Goal: Transaction & Acquisition: Purchase product/service

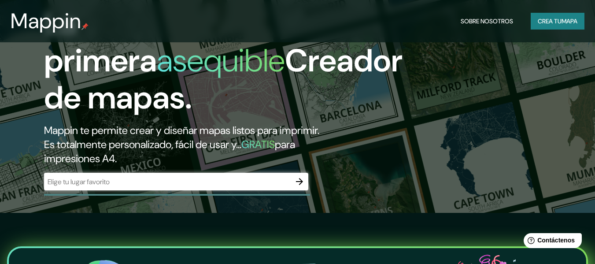
scroll to position [47, 0]
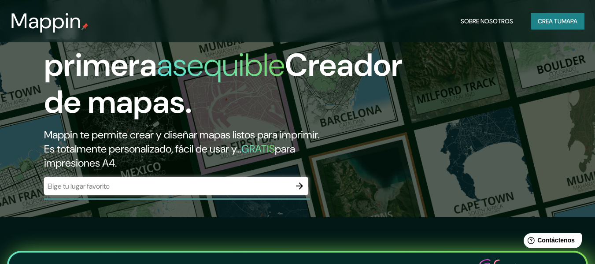
click at [566, 29] on button "Crea tu mapa" at bounding box center [558, 21] width 54 height 17
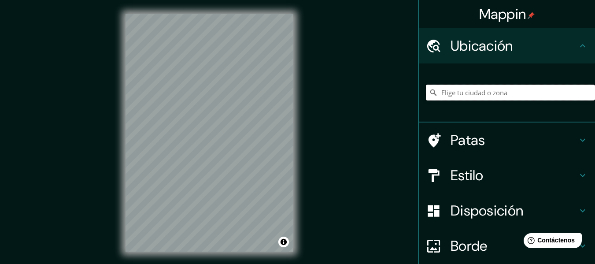
click at [514, 92] on input "Elige tu ciudad o zona" at bounding box center [510, 93] width 169 height 16
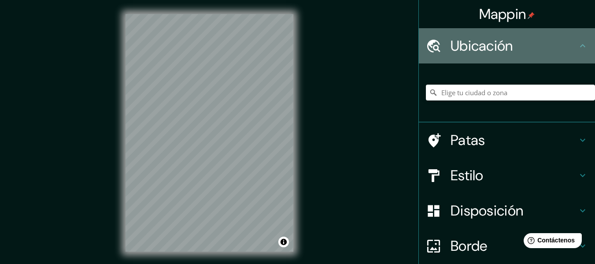
click at [567, 50] on h4 "Ubicación" at bounding box center [514, 46] width 127 height 18
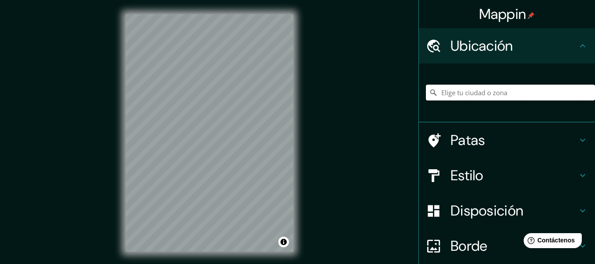
click at [476, 95] on input "Elige tu ciudad o zona" at bounding box center [510, 93] width 169 height 16
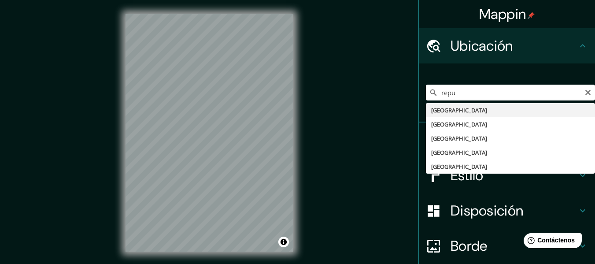
type input "República Dominicana"
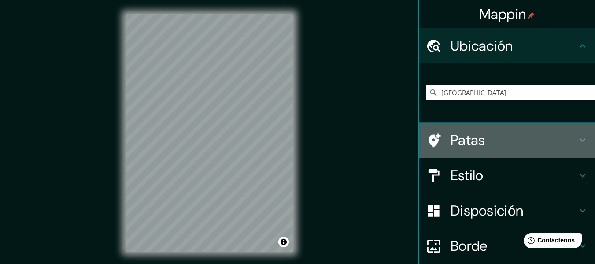
click at [570, 134] on h4 "Patas" at bounding box center [514, 140] width 127 height 18
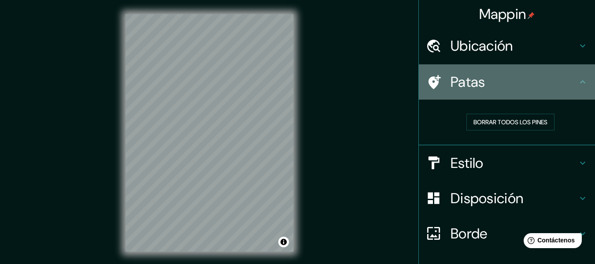
click at [578, 82] on icon at bounding box center [583, 82] width 11 height 11
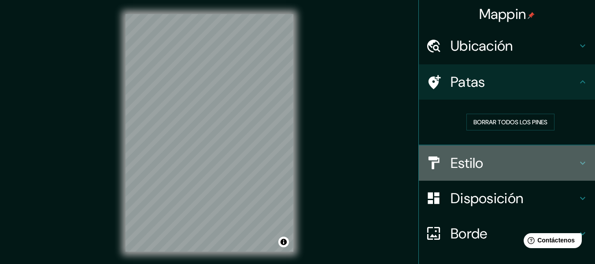
click at [571, 170] on div "Estilo" at bounding box center [507, 162] width 176 height 35
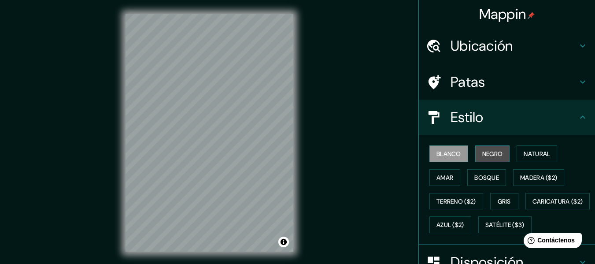
click at [501, 153] on button "Negro" at bounding box center [492, 153] width 35 height 17
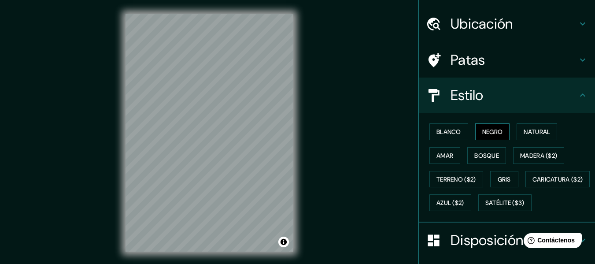
scroll to position [25, 0]
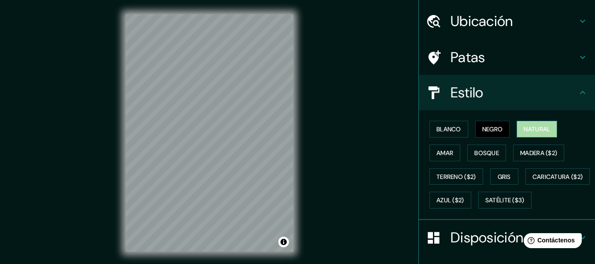
click at [531, 137] on button "Natural" at bounding box center [537, 129] width 41 height 17
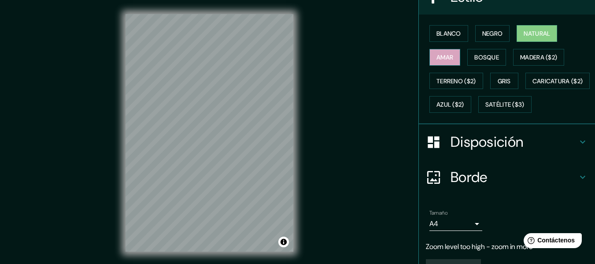
scroll to position [166, 0]
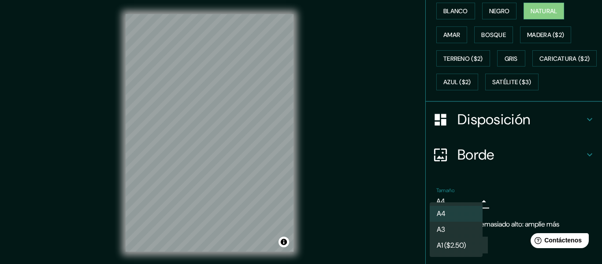
click at [468, 204] on body "Mappin Ubicación República Dominicana Patas Estilo Blanco Negro Natural Amar Bo…" at bounding box center [301, 132] width 602 height 264
click at [458, 233] on li "A3" at bounding box center [456, 230] width 53 height 16
click at [468, 202] on body "Mappin Ubicación República Dominicana Patas Estilo Blanco Negro Natural Amar Bo…" at bounding box center [301, 132] width 602 height 264
click at [454, 217] on li "A4" at bounding box center [456, 214] width 53 height 16
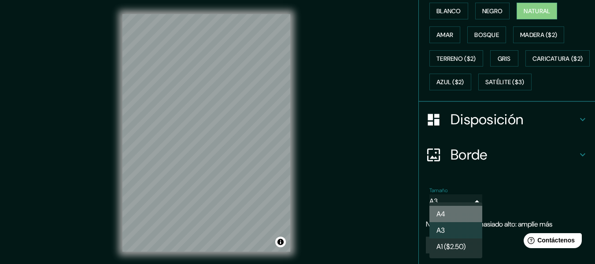
type input "single"
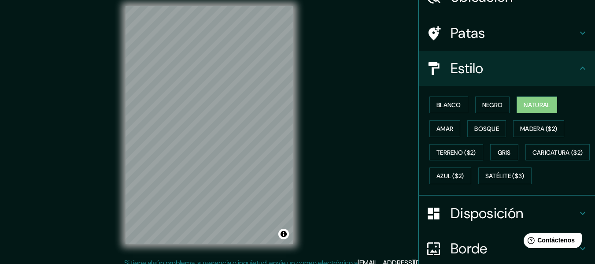
scroll to position [48, 0]
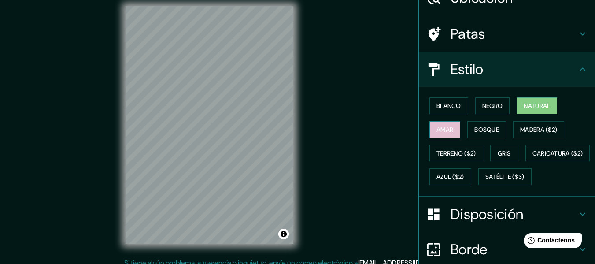
click at [452, 129] on button "Amar" at bounding box center [445, 129] width 31 height 17
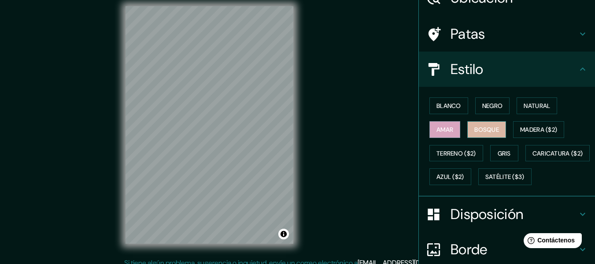
click at [479, 128] on font "Bosque" at bounding box center [486, 130] width 25 height 8
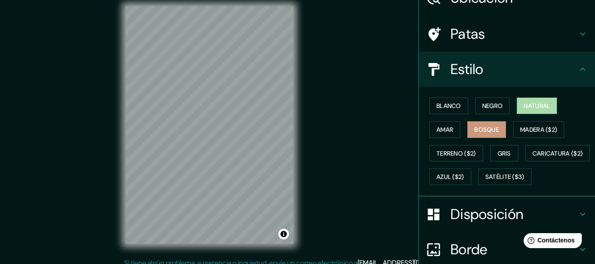
click at [517, 112] on button "Natural" at bounding box center [537, 105] width 41 height 17
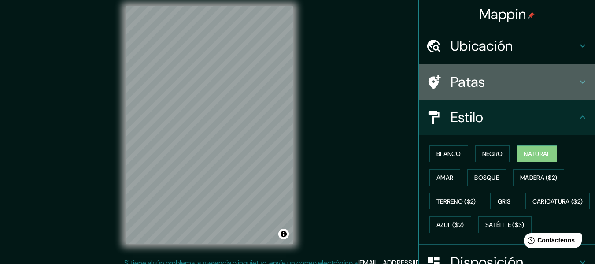
click at [513, 89] on h4 "Patas" at bounding box center [514, 82] width 127 height 18
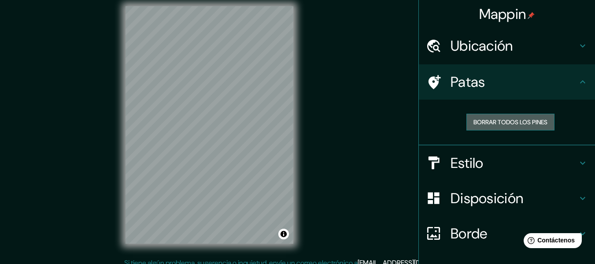
click at [501, 119] on font "Borrar todos los pines" at bounding box center [511, 122] width 74 height 8
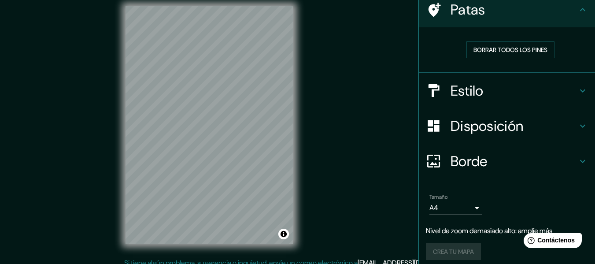
scroll to position [78, 0]
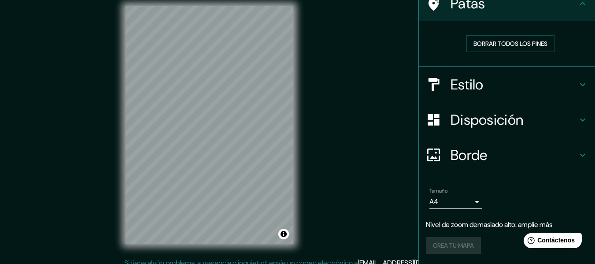
click at [449, 245] on div "Crea tu mapa" at bounding box center [507, 245] width 162 height 17
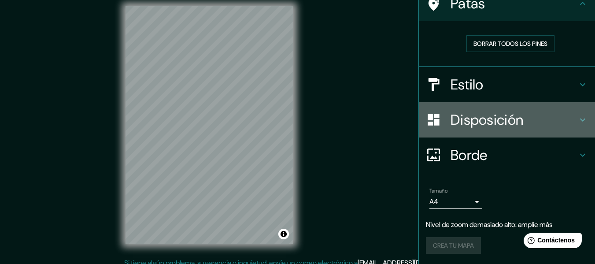
click at [539, 107] on div "Disposición" at bounding box center [507, 119] width 176 height 35
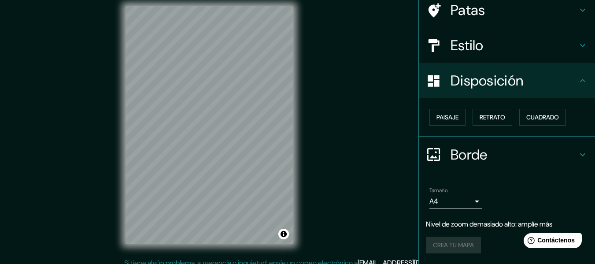
scroll to position [71, 0]
click at [437, 113] on font "Paisaje" at bounding box center [448, 117] width 22 height 11
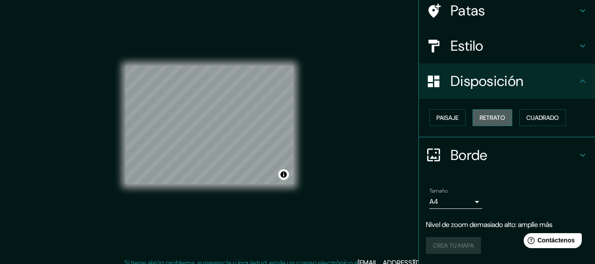
click at [480, 116] on font "Retrato" at bounding box center [493, 118] width 26 height 8
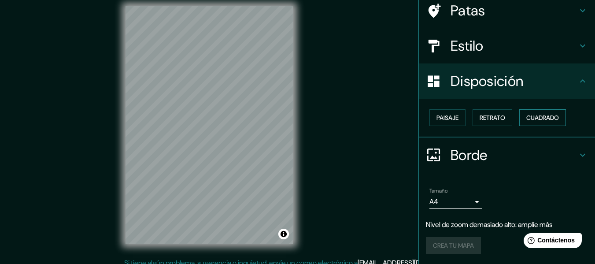
click at [534, 117] on font "Cuadrado" at bounding box center [542, 118] width 33 height 8
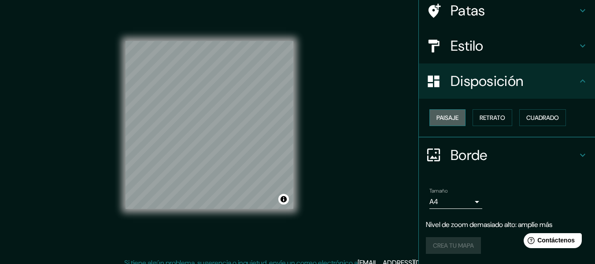
click at [448, 121] on font "Paisaje" at bounding box center [448, 118] width 22 height 8
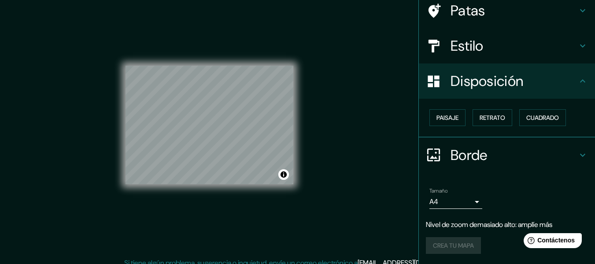
scroll to position [16, 0]
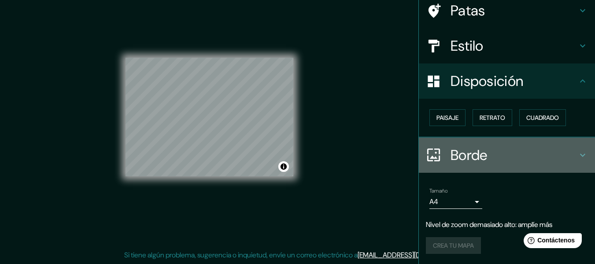
click at [523, 161] on h4 "Borde" at bounding box center [514, 155] width 127 height 18
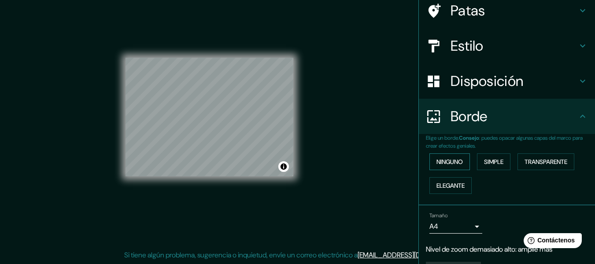
click at [461, 163] on button "Ninguno" at bounding box center [450, 161] width 41 height 17
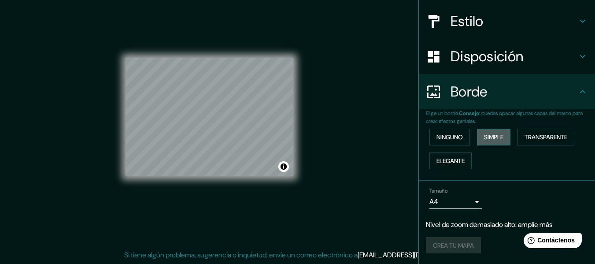
click at [502, 137] on button "Simple" at bounding box center [493, 137] width 33 height 17
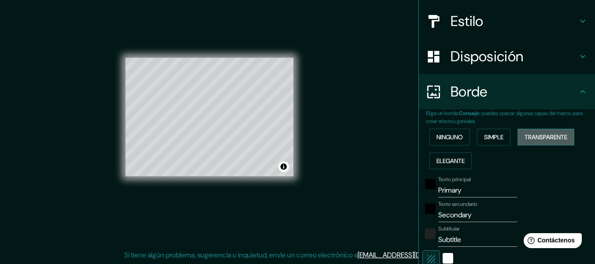
click at [534, 133] on font "Transparente" at bounding box center [546, 137] width 43 height 8
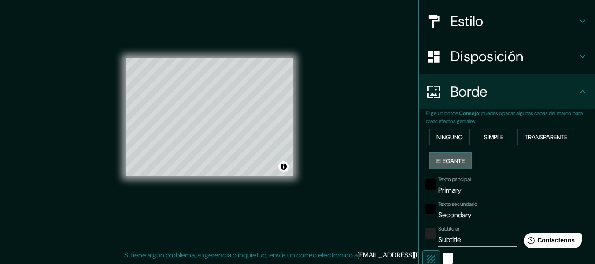
click at [450, 156] on font "Elegante" at bounding box center [451, 160] width 28 height 11
click at [450, 139] on font "Ninguno" at bounding box center [450, 137] width 26 height 8
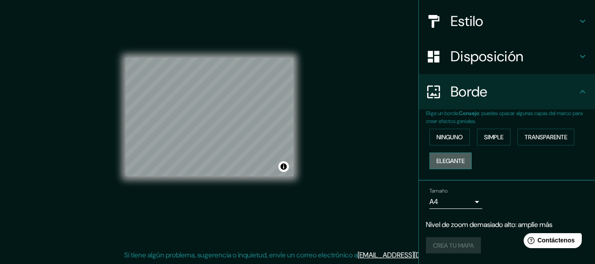
click at [446, 167] on button "Elegante" at bounding box center [451, 160] width 42 height 17
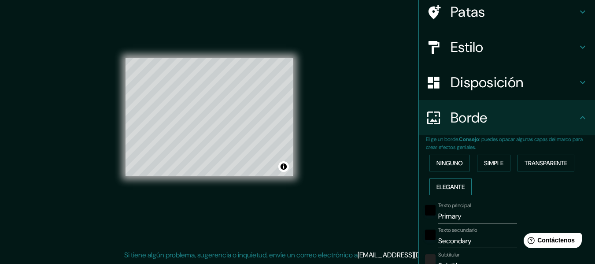
scroll to position [70, 0]
click at [446, 162] on font "Ninguno" at bounding box center [450, 163] width 26 height 8
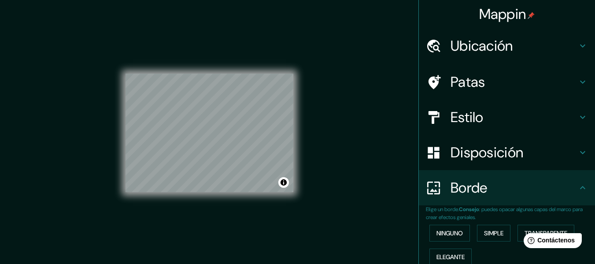
scroll to position [96, 0]
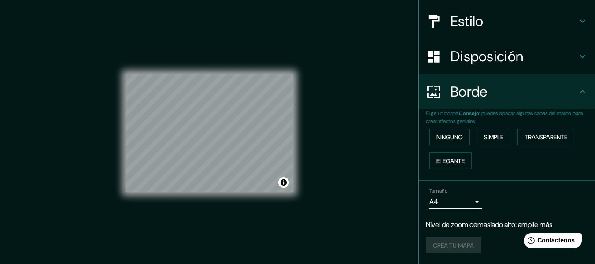
click at [438, 251] on div "Crea tu mapa" at bounding box center [507, 245] width 162 height 17
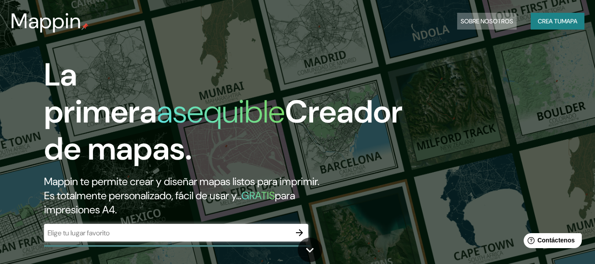
click at [501, 19] on font "Sobre nosotros" at bounding box center [487, 21] width 52 height 8
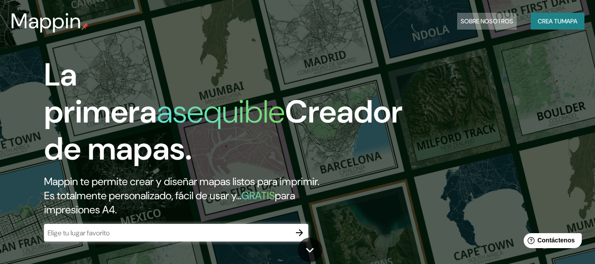
click at [498, 19] on font "Sobre nosotros" at bounding box center [487, 21] width 52 height 8
click at [294, 231] on icon "button" at bounding box center [299, 232] width 11 height 11
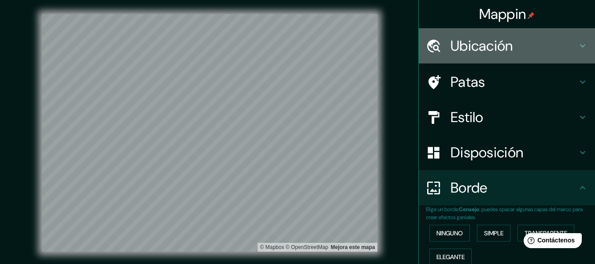
click at [519, 55] on div "Ubicación" at bounding box center [507, 45] width 176 height 35
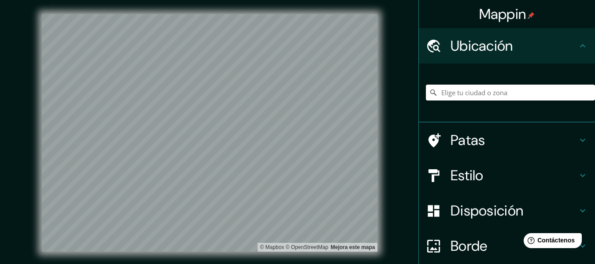
click at [489, 81] on div at bounding box center [510, 92] width 169 height 44
click at [486, 85] on input "Elige tu ciudad o zona" at bounding box center [510, 93] width 169 height 16
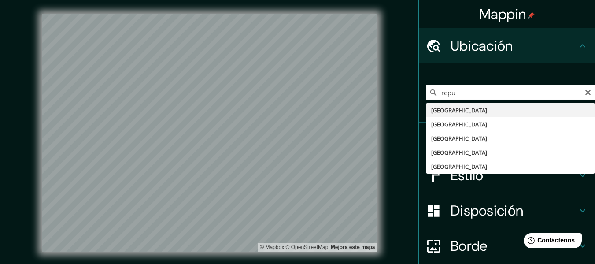
type input "República Dominicana"
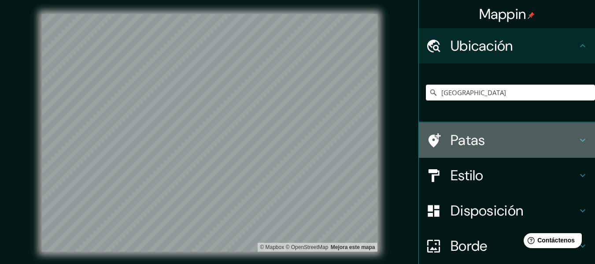
click at [512, 135] on h4 "Patas" at bounding box center [514, 140] width 127 height 18
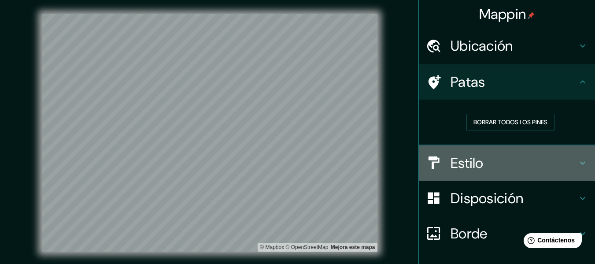
click at [512, 161] on h4 "Estilo" at bounding box center [514, 163] width 127 height 18
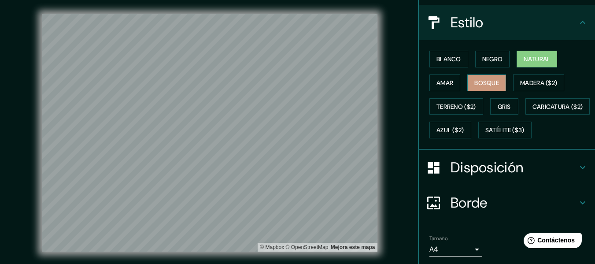
scroll to position [104, 0]
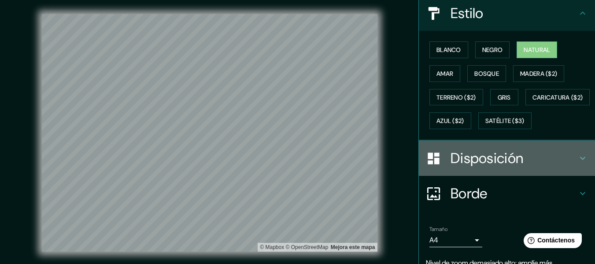
click at [490, 167] on font "Disposición" at bounding box center [487, 158] width 73 height 19
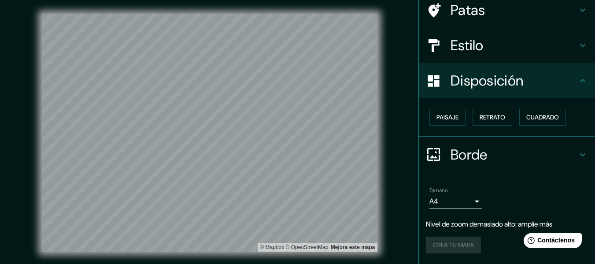
scroll to position [71, 0]
click at [457, 239] on div "Crea tu mapa" at bounding box center [507, 245] width 162 height 17
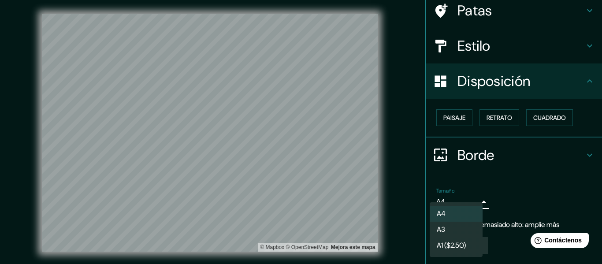
click at [473, 201] on body "Mappin Ubicación República Dominicana Patas Estilo Disposición Paisaje Retrato …" at bounding box center [301, 132] width 602 height 264
click at [459, 243] on font "A1 ($2.50)" at bounding box center [451, 246] width 29 height 9
click at [470, 207] on body "Mappin Ubicación República Dominicana Patas Estilo Disposición Paisaje Retrato …" at bounding box center [301, 132] width 602 height 264
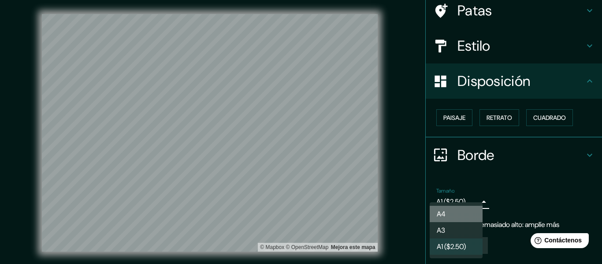
click at [451, 213] on li "A4" at bounding box center [456, 214] width 53 height 16
type input "single"
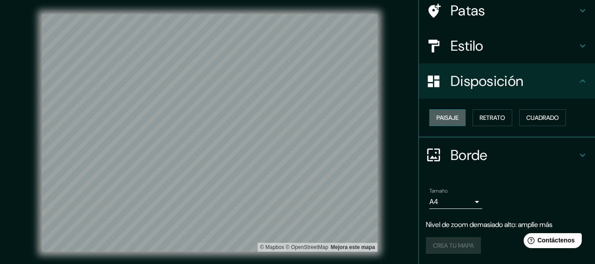
click at [452, 113] on font "Paisaje" at bounding box center [448, 117] width 22 height 11
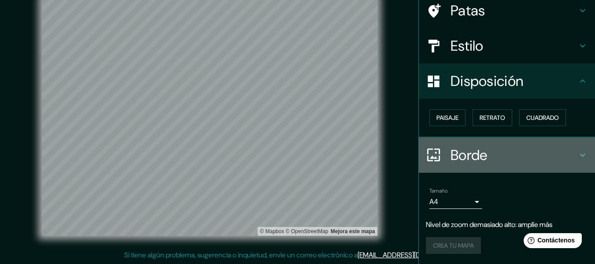
click at [567, 155] on h4 "Borde" at bounding box center [514, 155] width 127 height 18
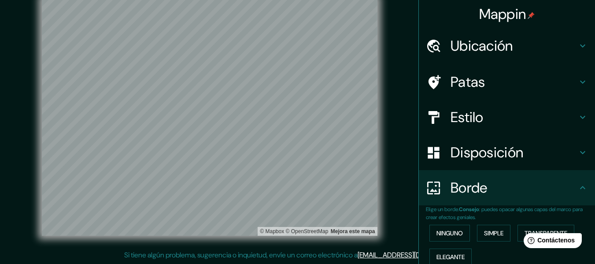
scroll to position [96, 0]
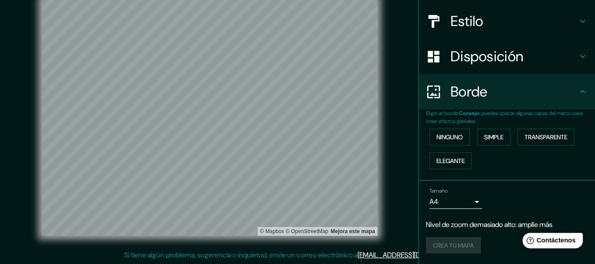
click at [534, 237] on div "Help Contáctenos" at bounding box center [553, 240] width 60 height 15
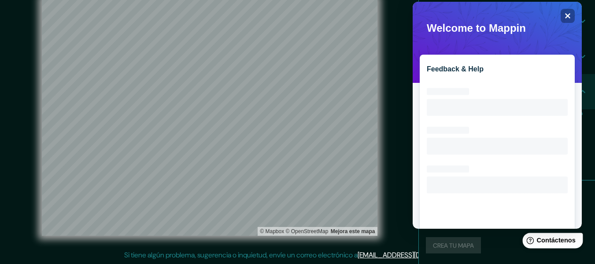
scroll to position [0, 0]
click at [564, 8] on div "Oops! Something went wrong while trying to perform this action." at bounding box center [497, 20] width 155 height 30
click at [564, 15] on icon "Close" at bounding box center [567, 15] width 7 height 7
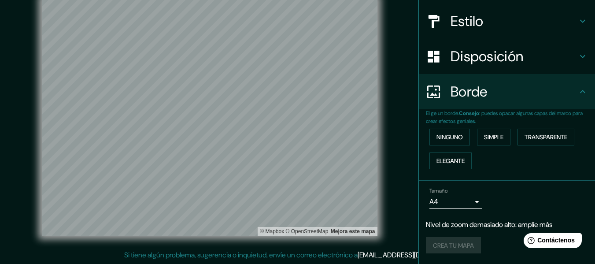
click at [437, 245] on div "Crea tu mapa" at bounding box center [507, 245] width 162 height 17
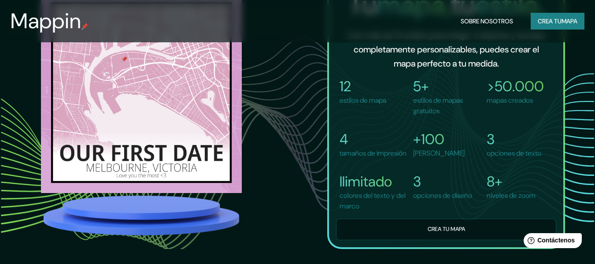
scroll to position [582, 0]
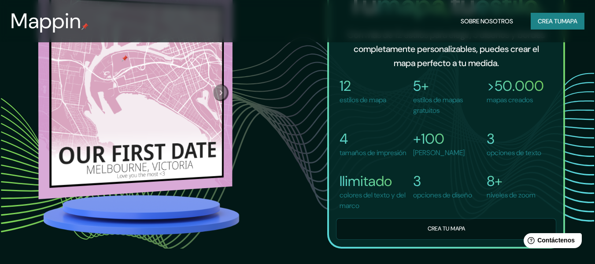
click at [220, 112] on div at bounding box center [220, 93] width 23 height 194
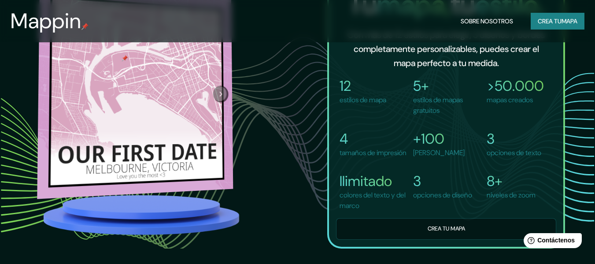
click at [222, 95] on button "Próximo" at bounding box center [220, 93] width 15 height 17
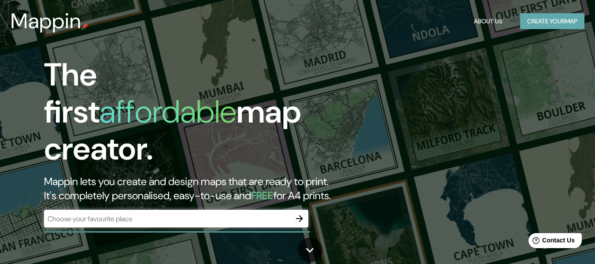
click at [528, 24] on button "Create your map" at bounding box center [552, 21] width 64 height 16
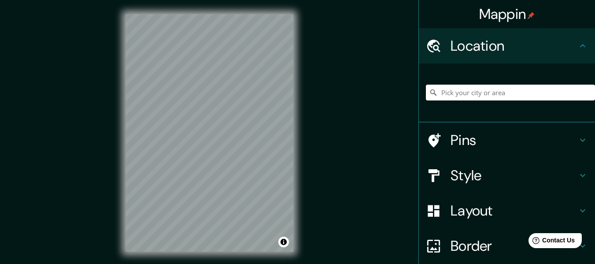
click at [482, 92] on input "Pick your city or area" at bounding box center [510, 93] width 169 height 16
click at [395, 67] on div "Mappin Location Pins Style Layout Border Choose a border. Hint : you can make l…" at bounding box center [297, 140] width 595 height 280
click at [170, 123] on div "© Mapbox © OpenStreetMap Improve this map" at bounding box center [209, 133] width 196 height 266
drag, startPoint x: 124, startPoint y: 123, endPoint x: 319, endPoint y: 134, distance: 195.5
click at [319, 134] on div "Mappin Location Pins Style Layout Border Choose a border. Hint : you can make l…" at bounding box center [297, 140] width 595 height 280
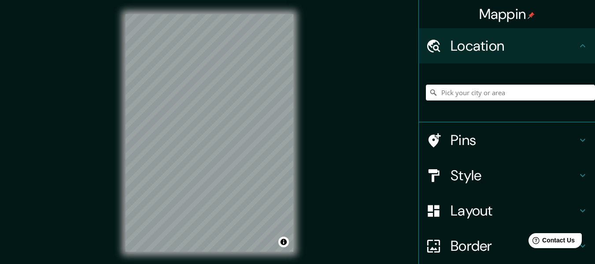
scroll to position [91, 0]
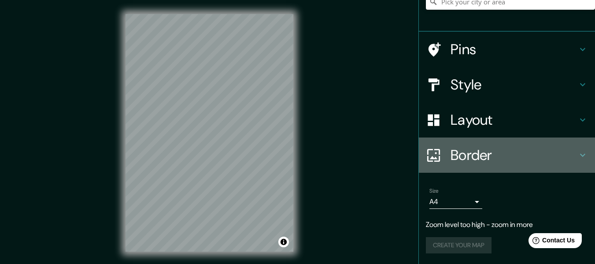
click at [496, 153] on h4 "Border" at bounding box center [514, 155] width 127 height 18
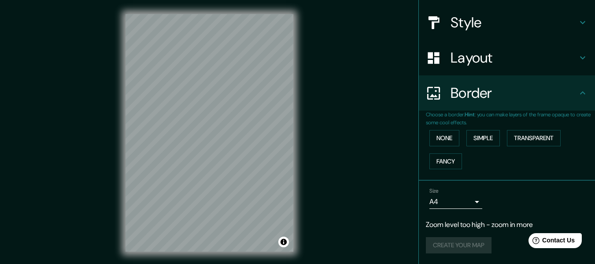
scroll to position [0, 0]
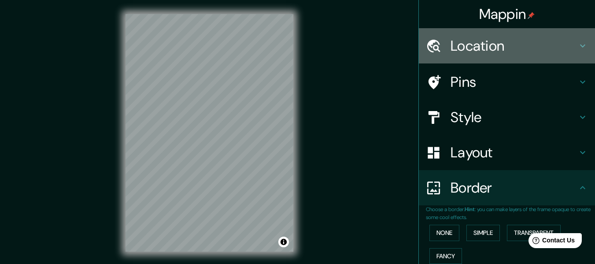
click at [509, 54] on h4 "Location" at bounding box center [514, 46] width 127 height 18
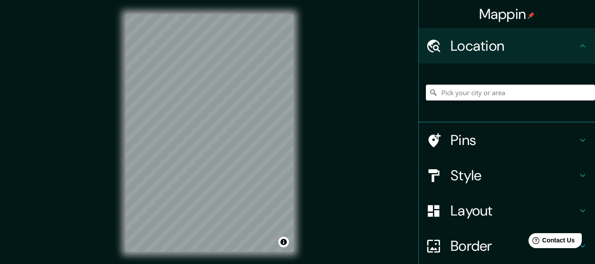
click at [115, 79] on div "© Mapbox © OpenStreetMap Improve this map" at bounding box center [209, 133] width 196 height 266
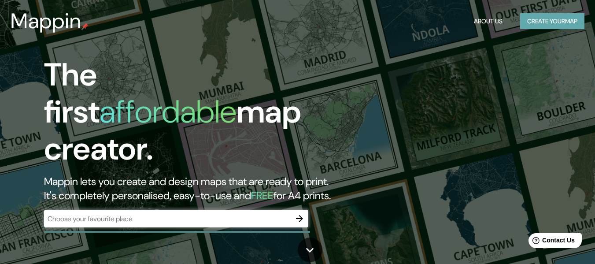
click at [534, 23] on button "Create your map" at bounding box center [552, 21] width 64 height 16
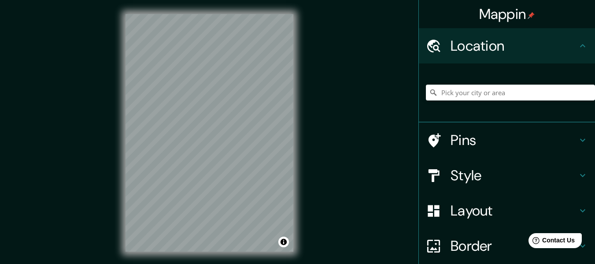
scroll to position [91, 0]
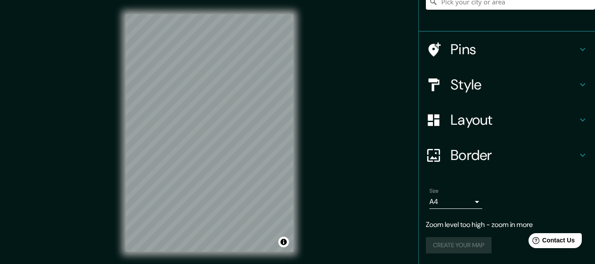
click at [444, 236] on div "Size A4 single Zoom level too high - zoom in more Create your map" at bounding box center [507, 222] width 162 height 76
